Goal: Task Accomplishment & Management: Use online tool/utility

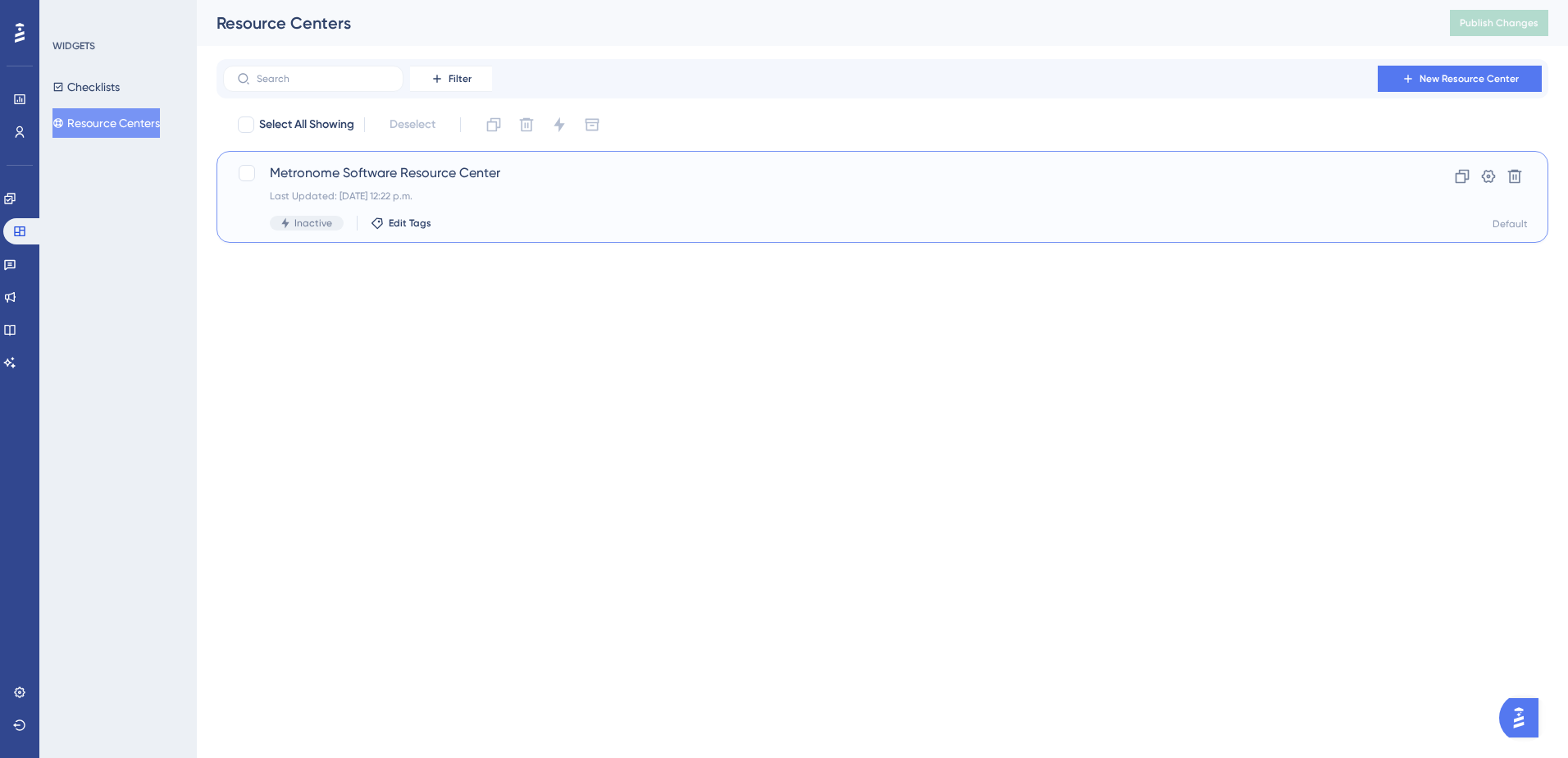
click at [397, 180] on span "Metronome Software Resource Center" at bounding box center [816, 172] width 1093 height 19
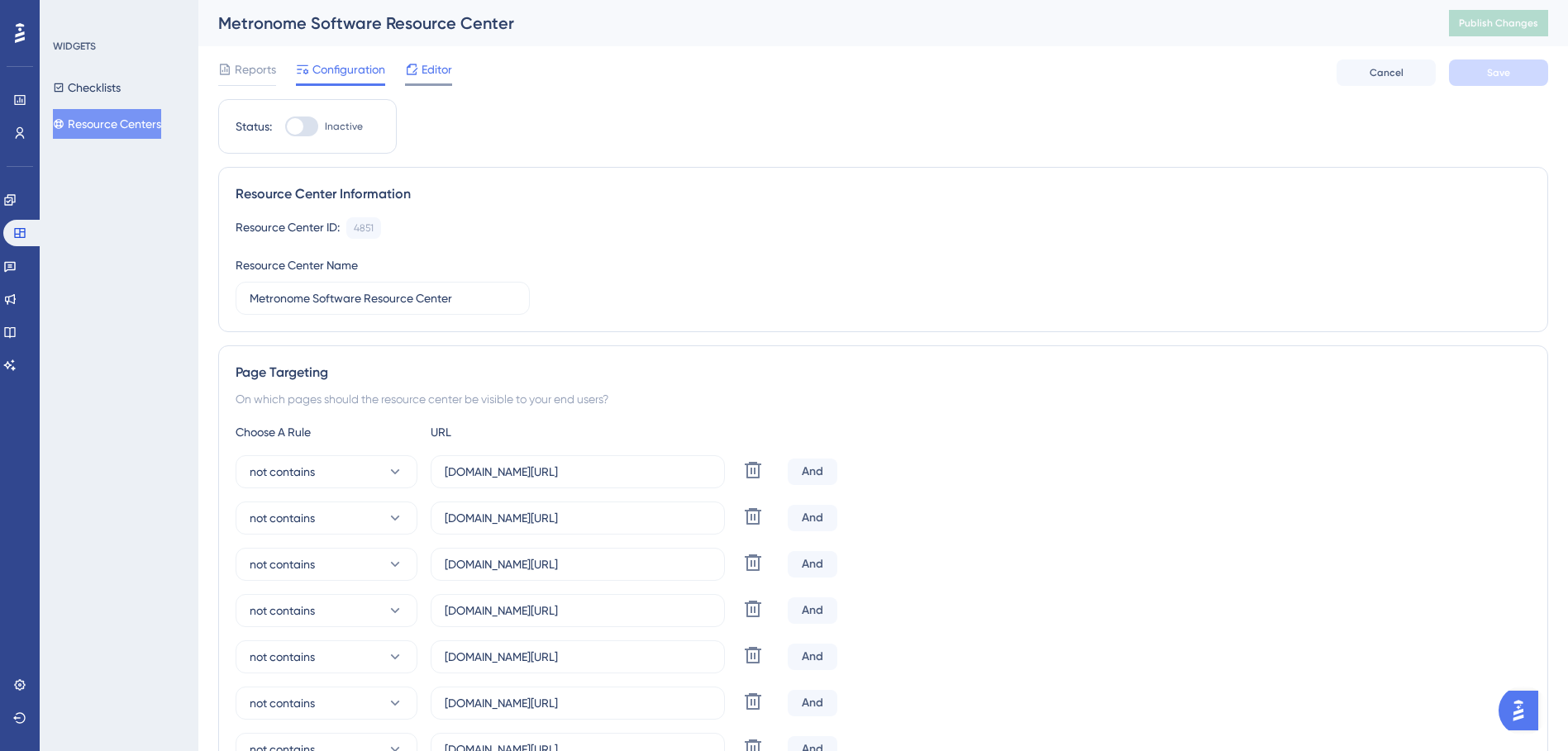
click at [429, 78] on span "Editor" at bounding box center [437, 69] width 30 height 19
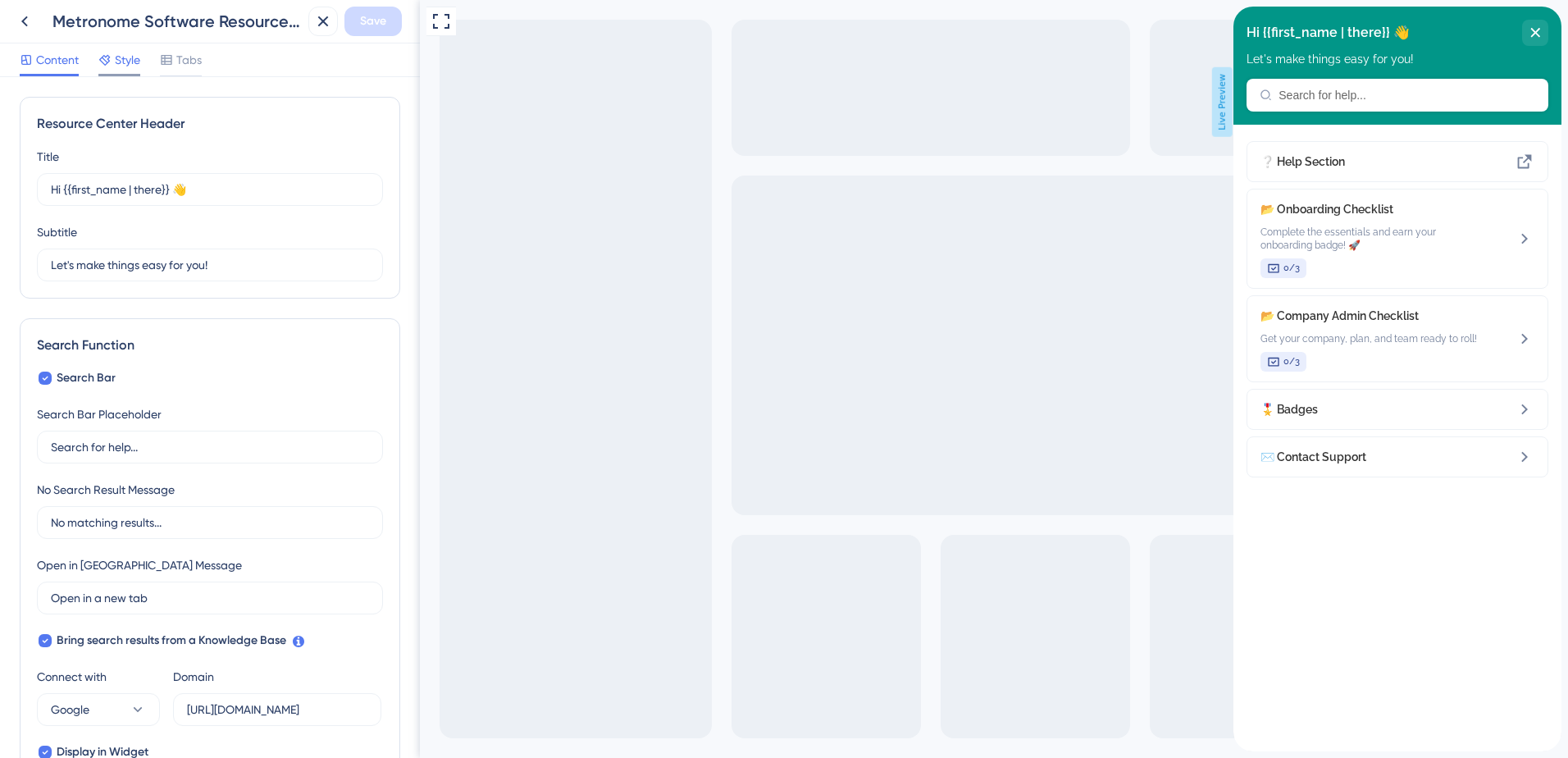
click at [127, 66] on span "Style" at bounding box center [128, 60] width 25 height 19
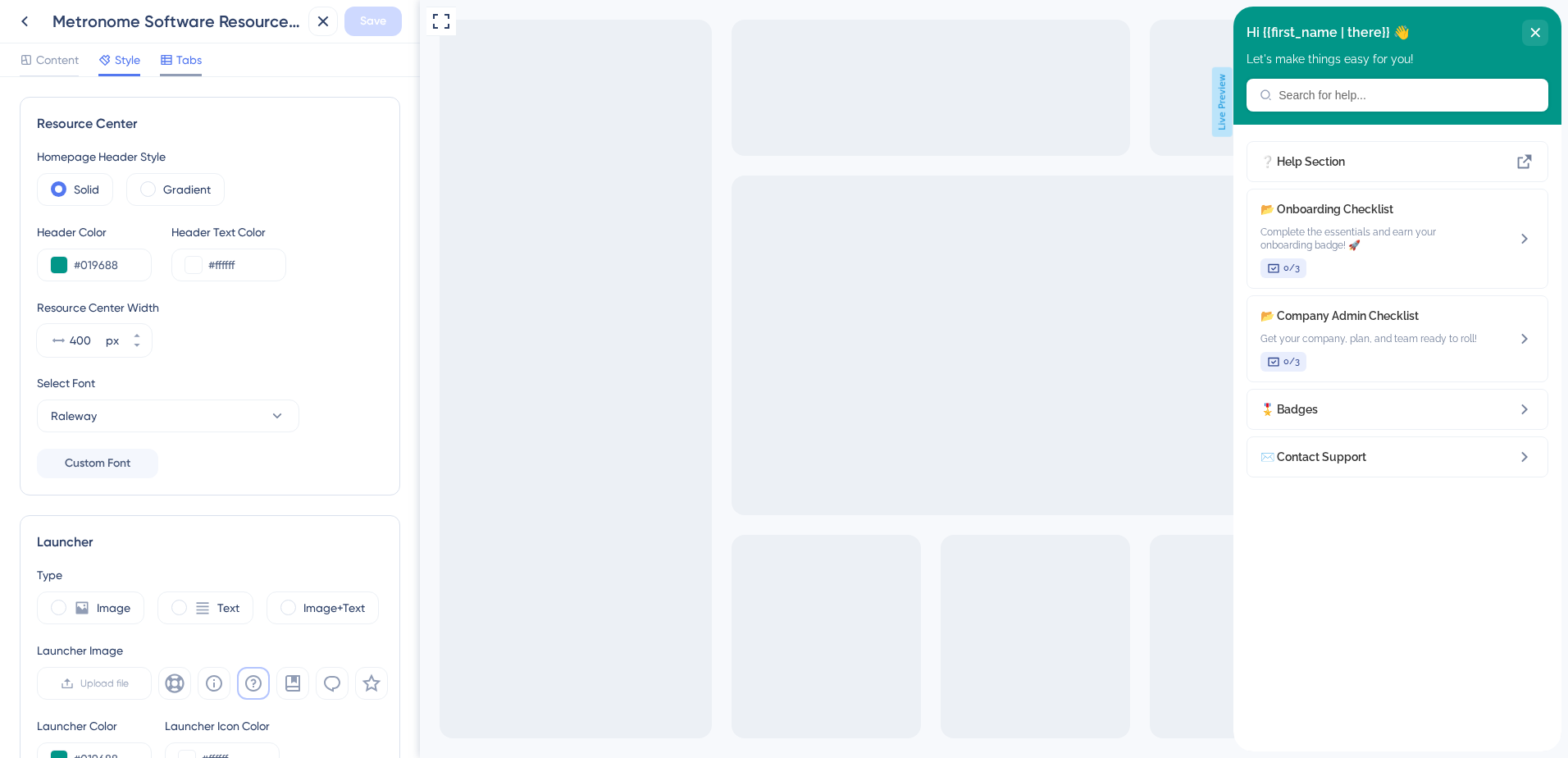
click at [166, 67] on div at bounding box center [166, 60] width 13 height 19
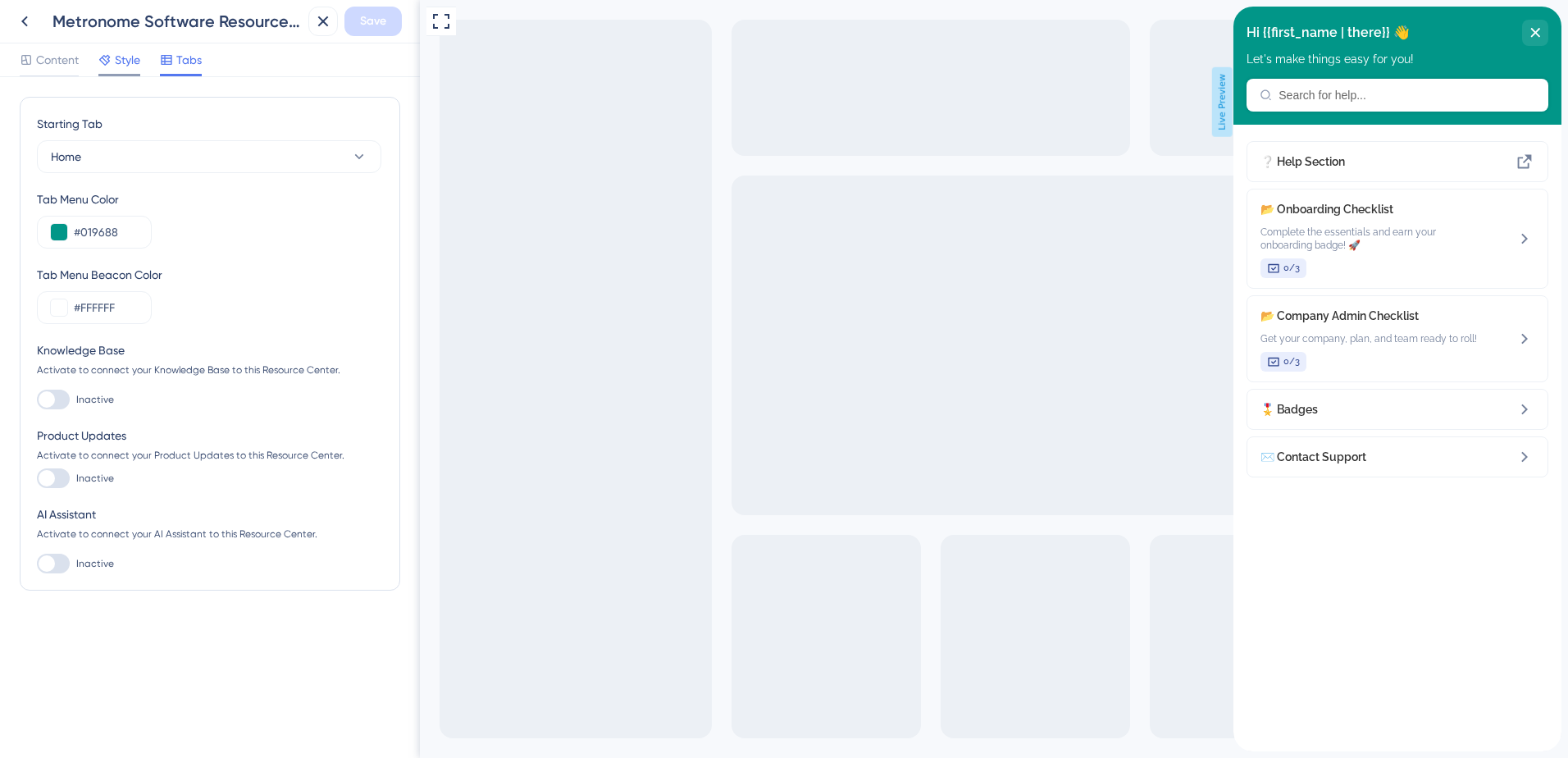
click at [135, 61] on span "Style" at bounding box center [128, 60] width 25 height 19
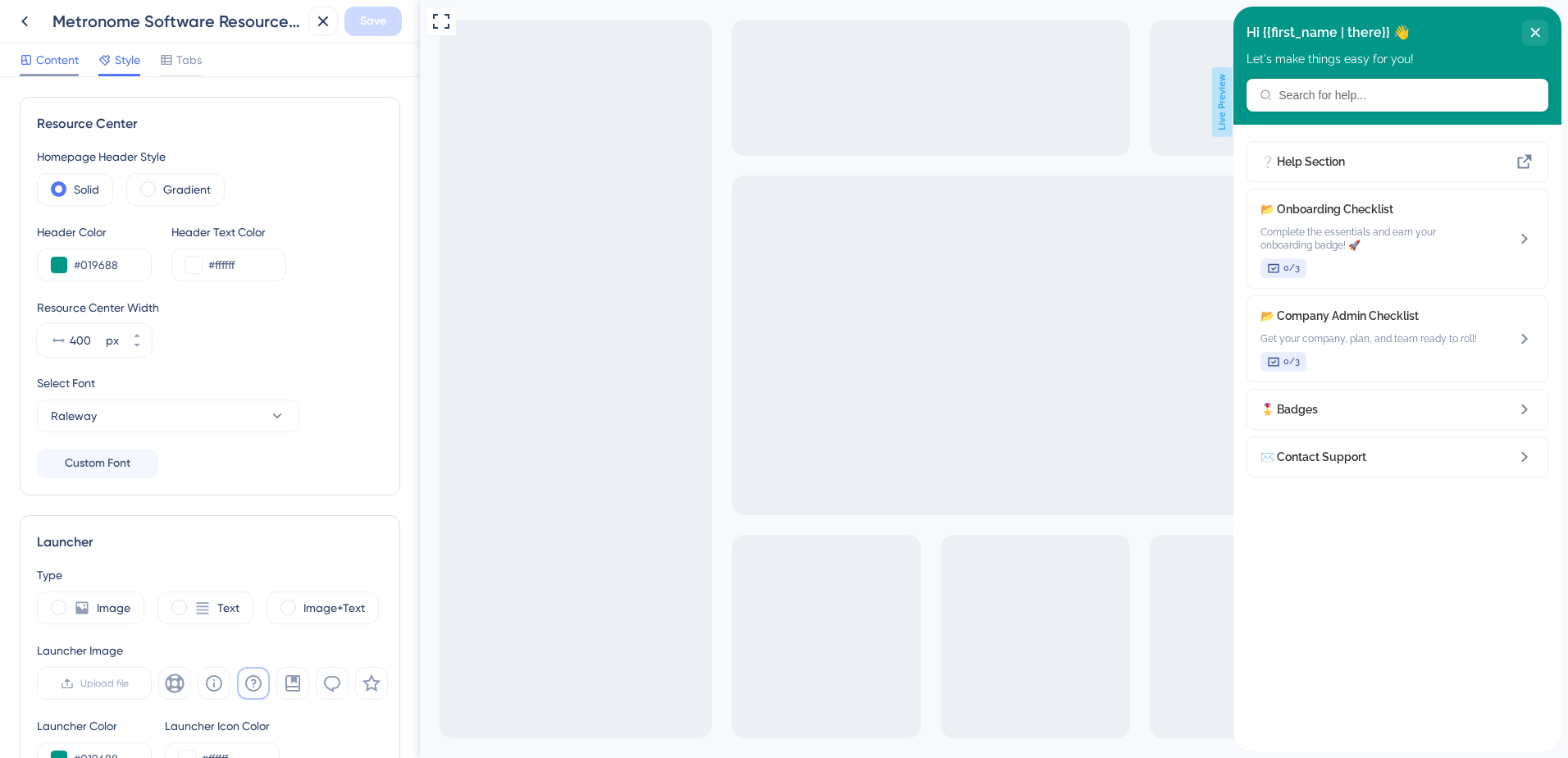
click at [30, 66] on div at bounding box center [26, 60] width 13 height 19
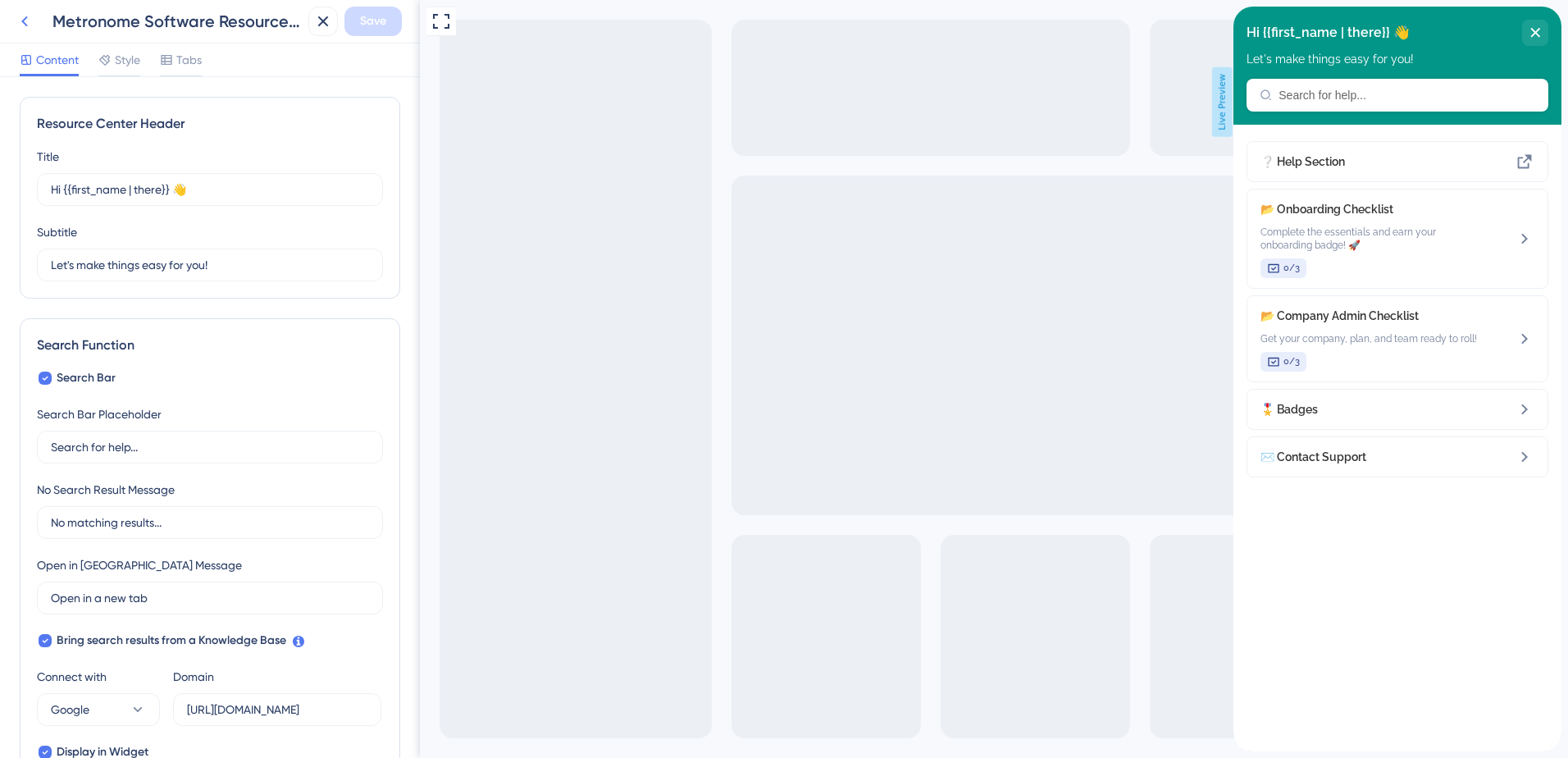
click at [28, 23] on icon at bounding box center [24, 21] width 19 height 19
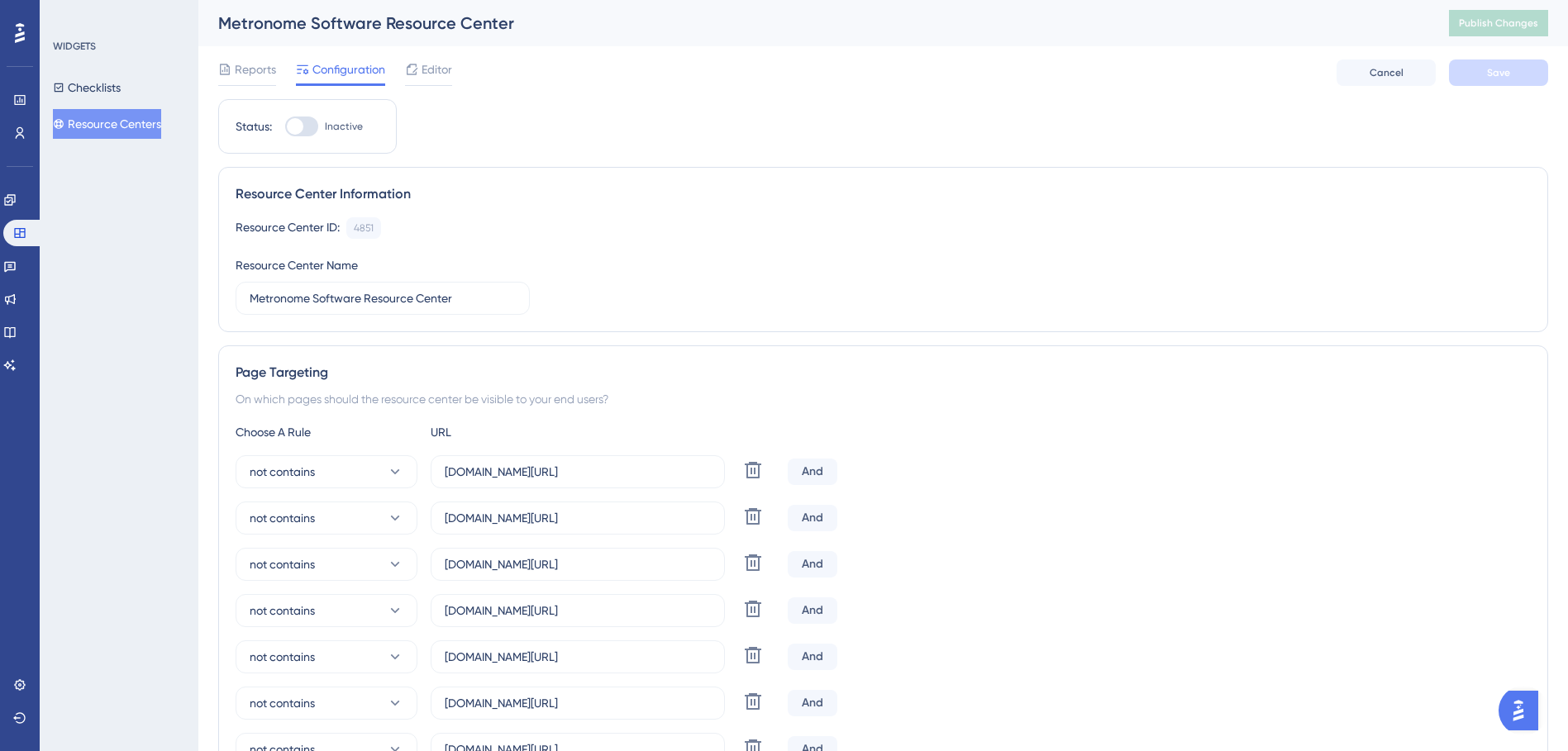
drag, startPoint x: 7, startPoint y: 1, endPoint x: 1588, endPoint y: 654, distance: 1710.5
click at [17, 200] on icon at bounding box center [10, 200] width 14 height 14
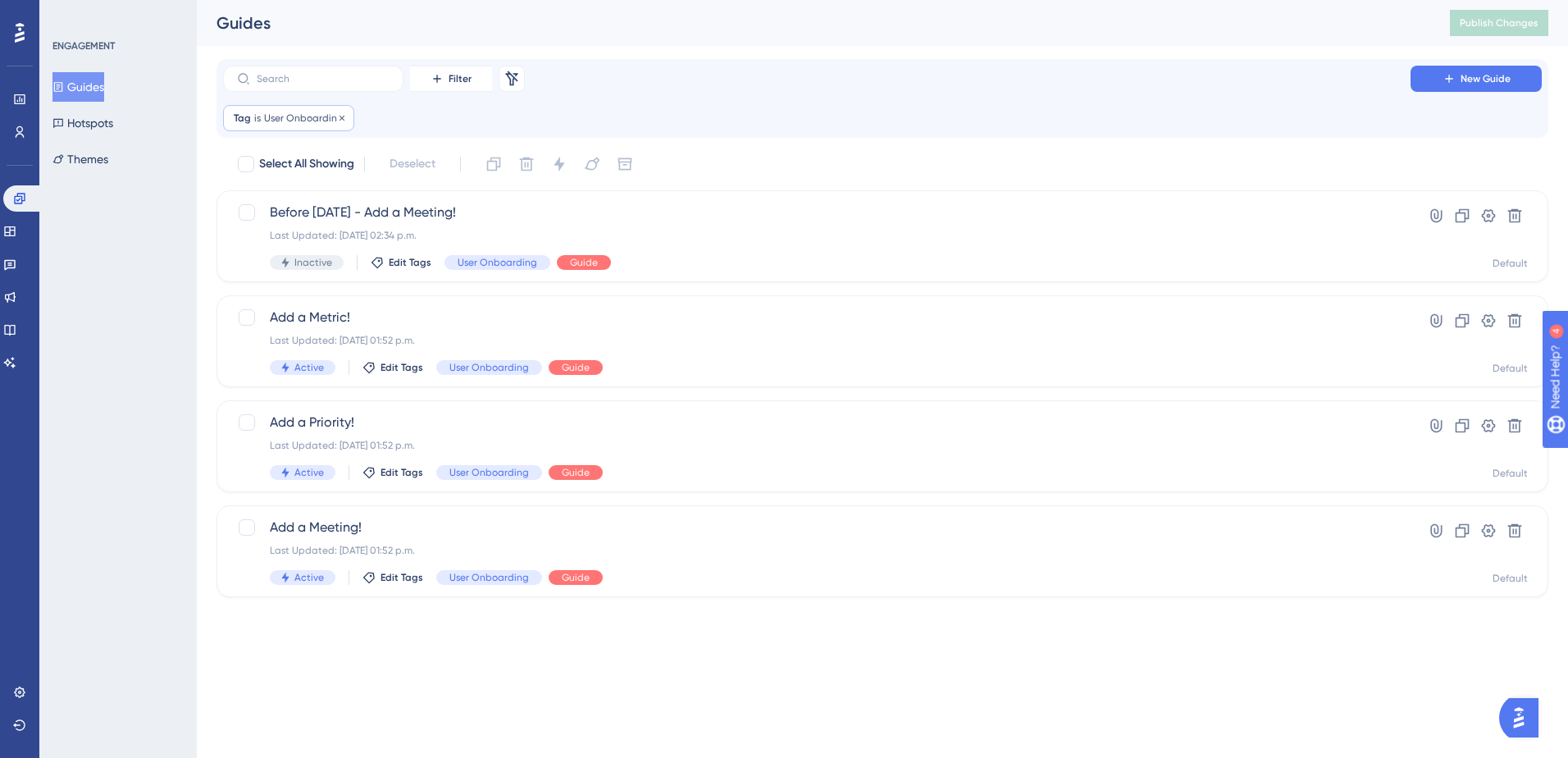
click at [297, 116] on span "User Onboarding" at bounding box center [303, 118] width 80 height 13
click at [641, 134] on div "Filter Remove Filters New Guide Tag is User Onboarding User Onboarding Remove i…" at bounding box center [883, 98] width 1332 height 79
click at [336, 317] on span "Add a Metric!" at bounding box center [816, 317] width 1093 height 19
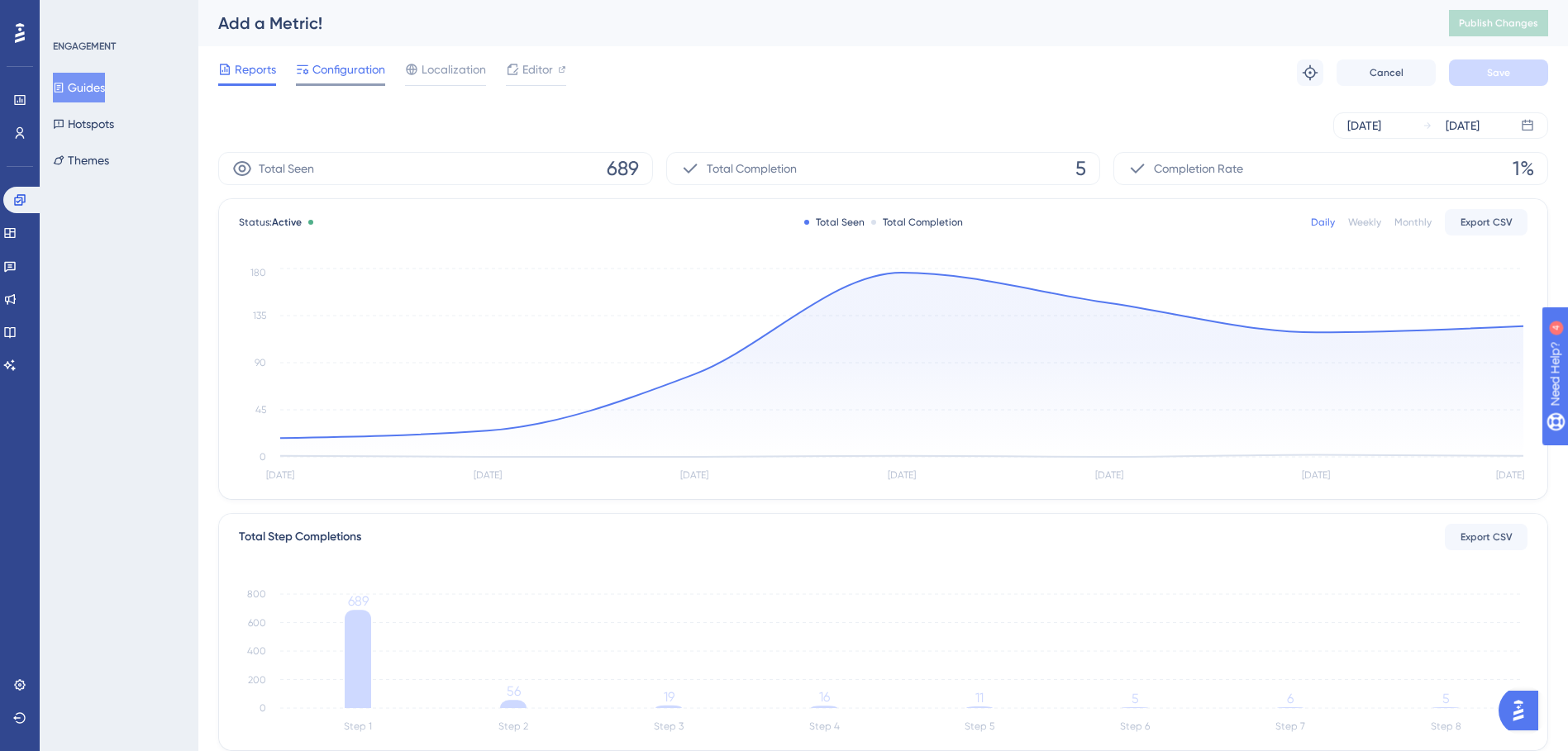
click at [329, 71] on span "Configuration" at bounding box center [349, 69] width 73 height 19
